Goal: Information Seeking & Learning: Learn about a topic

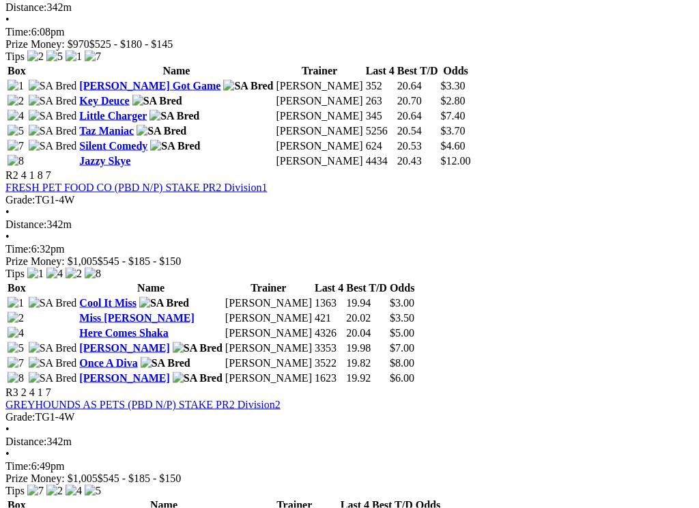
scroll to position [748, 0]
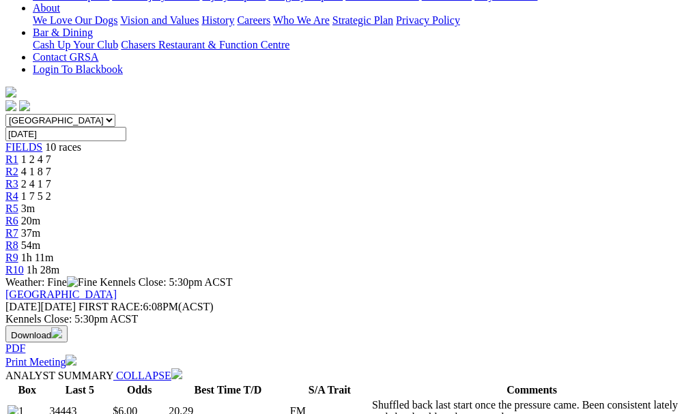
scroll to position [330, 1]
